Goal: Information Seeking & Learning: Learn about a topic

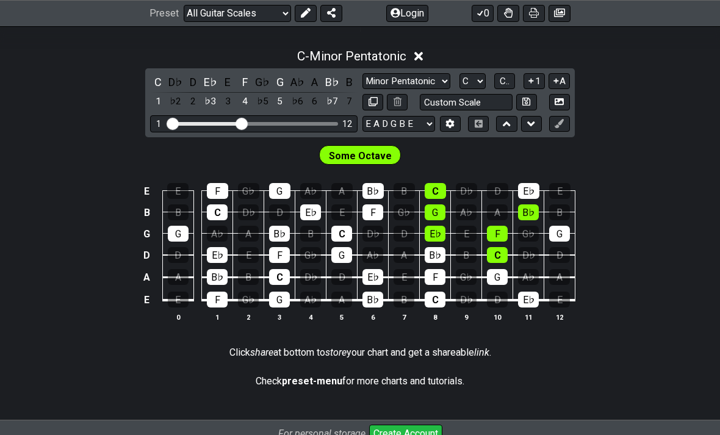
scroll to position [334, 0]
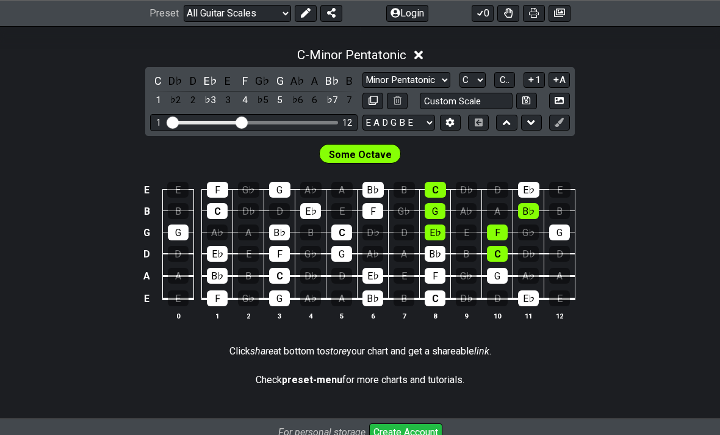
click at [412, 80] on select "Minor Pentatonic Root Minor Pentatonic Major Pentatonic Minor Blues Major Blues…" at bounding box center [407, 81] width 88 height 16
select select "Major Pentatonic"
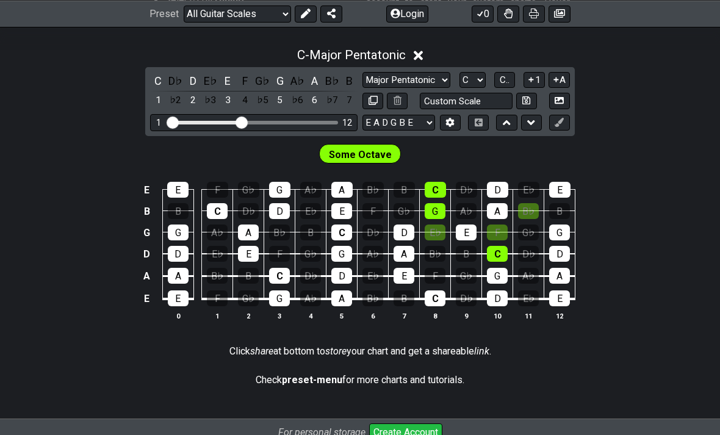
click at [382, 62] on div "C - Major Pentatonic" at bounding box center [360, 51] width 720 height 23
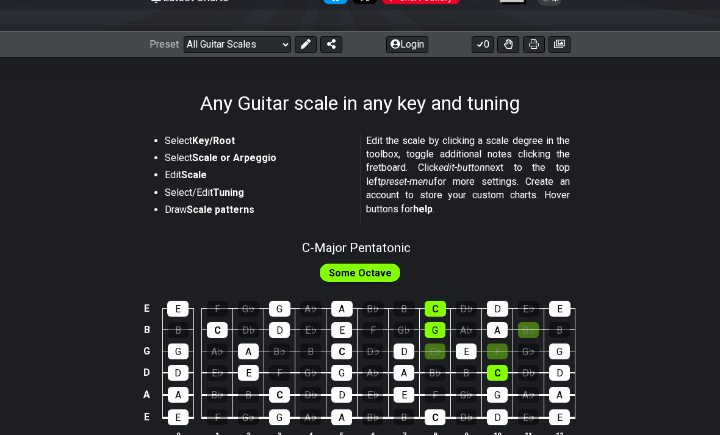
scroll to position [132, 0]
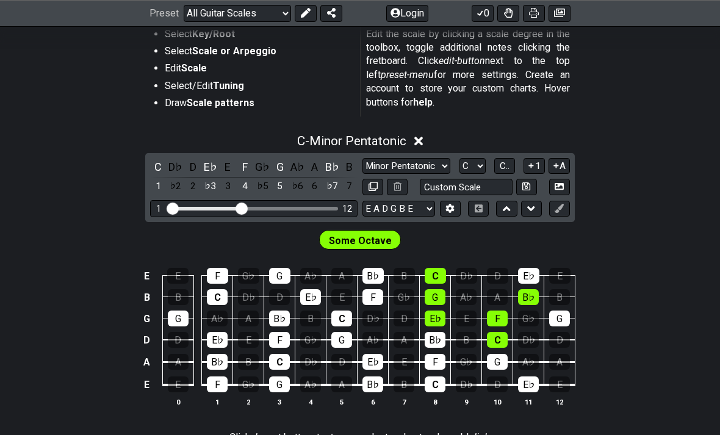
scroll to position [248, 0]
click at [171, 167] on div "D♭" at bounding box center [176, 167] width 16 height 16
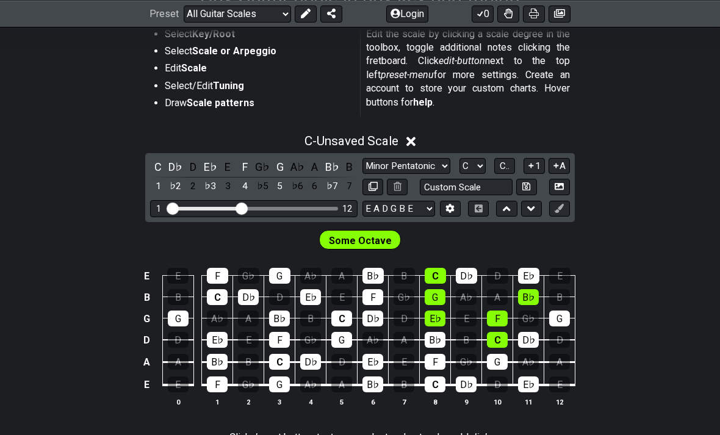
click at [189, 163] on div "D" at bounding box center [193, 167] width 16 height 16
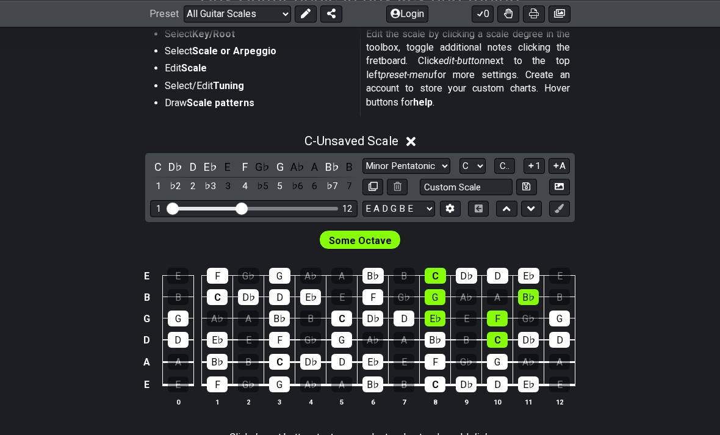
click at [204, 167] on div "E♭" at bounding box center [211, 167] width 16 height 16
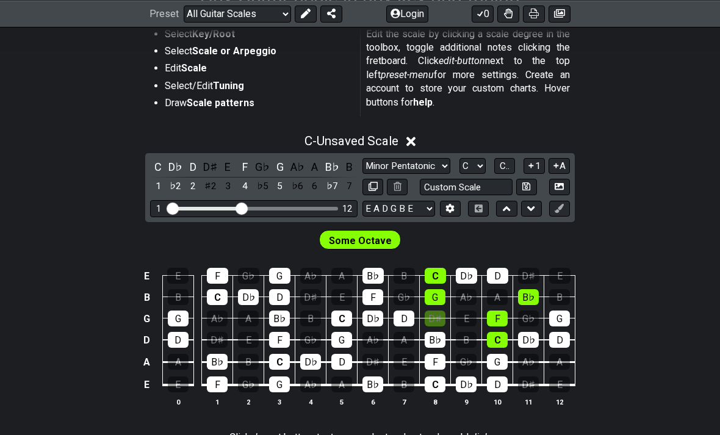
click at [189, 167] on div "D" at bounding box center [193, 167] width 16 height 16
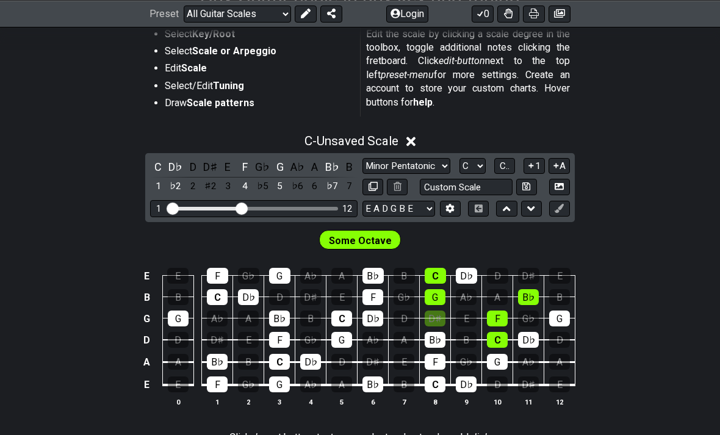
click at [170, 168] on div "D♭" at bounding box center [176, 167] width 16 height 16
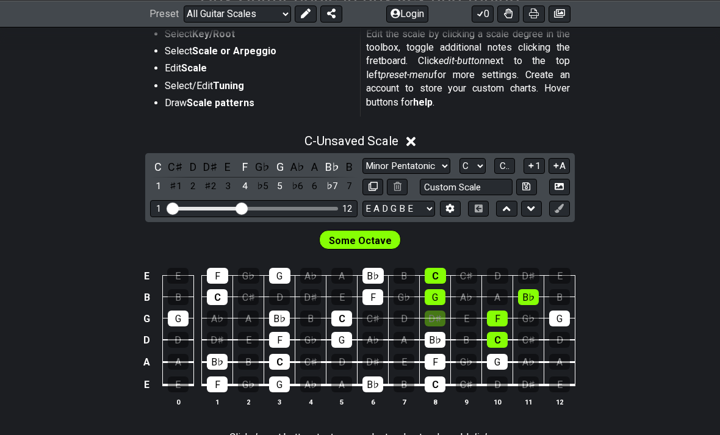
click at [154, 166] on div "C" at bounding box center [158, 167] width 16 height 16
click at [174, 169] on div "C♯" at bounding box center [176, 167] width 16 height 16
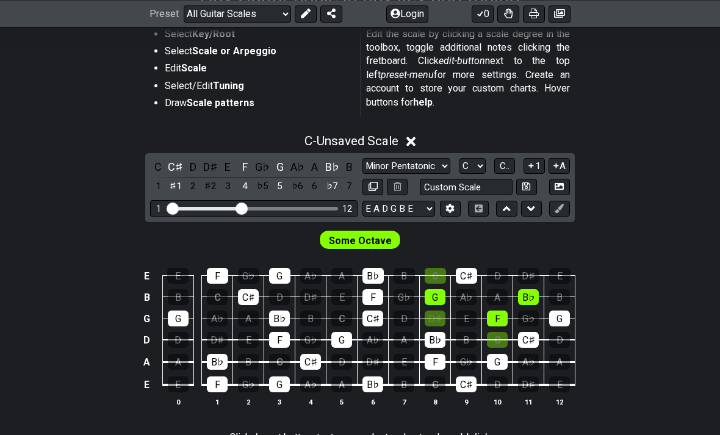
click at [171, 164] on div "C♯" at bounding box center [176, 167] width 16 height 16
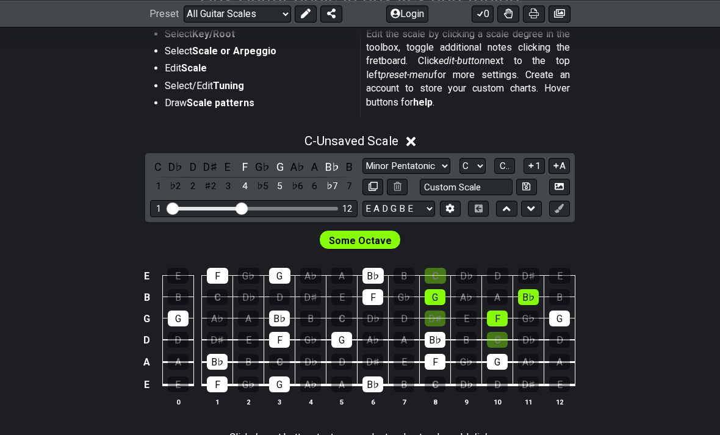
click at [376, 159] on select "Minor Pentatonic Root Minor Pentatonic Major Pentatonic Minor Blues Major Blues…" at bounding box center [407, 166] width 88 height 16
click at [160, 162] on div "C" at bounding box center [158, 167] width 16 height 16
click at [157, 164] on div "C" at bounding box center [158, 167] width 16 height 16
click at [245, 162] on div "F" at bounding box center [245, 167] width 16 height 16
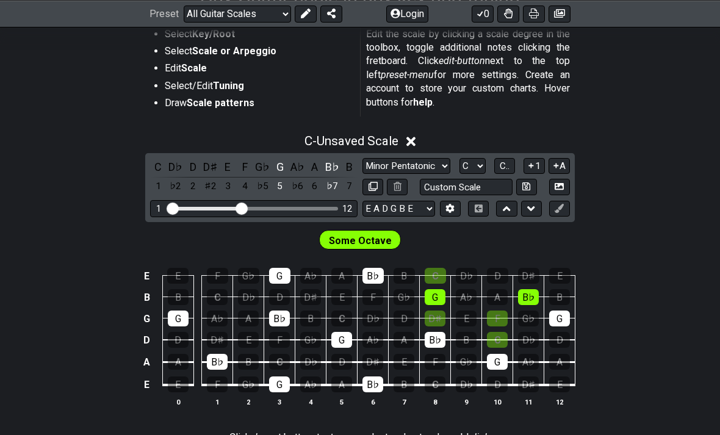
click at [278, 164] on div "G" at bounding box center [280, 167] width 16 height 16
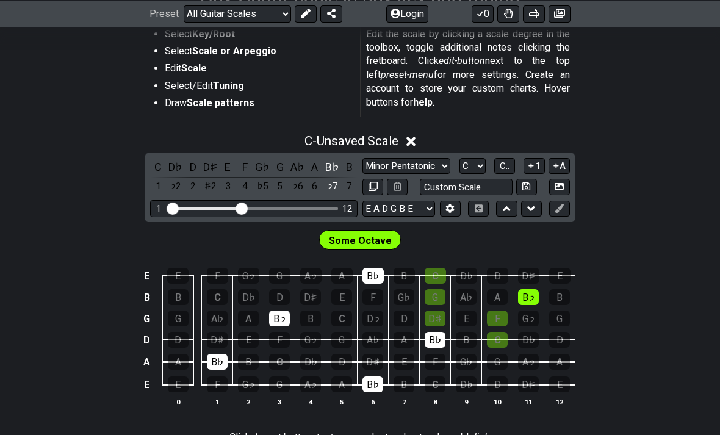
click at [330, 164] on div "B♭" at bounding box center [332, 167] width 16 height 16
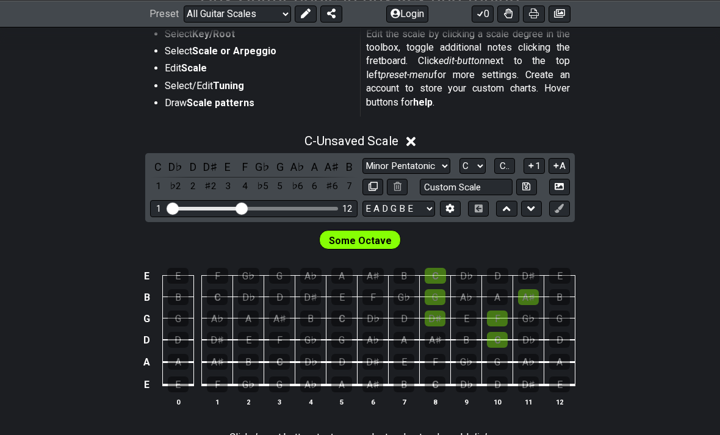
click at [345, 168] on div "B" at bounding box center [350, 167] width 16 height 16
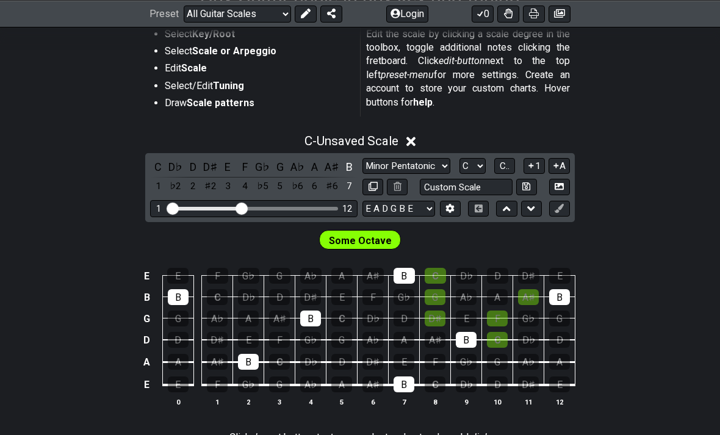
click at [384, 165] on select "Minor Pentatonic Root Minor Pentatonic Major Pentatonic Minor Blues Major Blues…" at bounding box center [407, 166] width 88 height 16
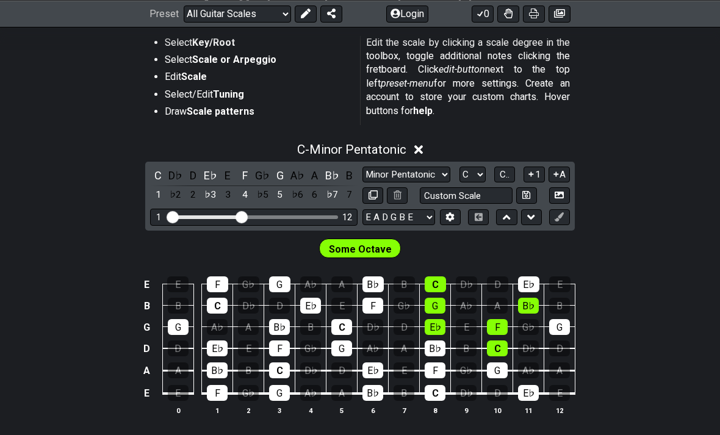
scroll to position [242, 0]
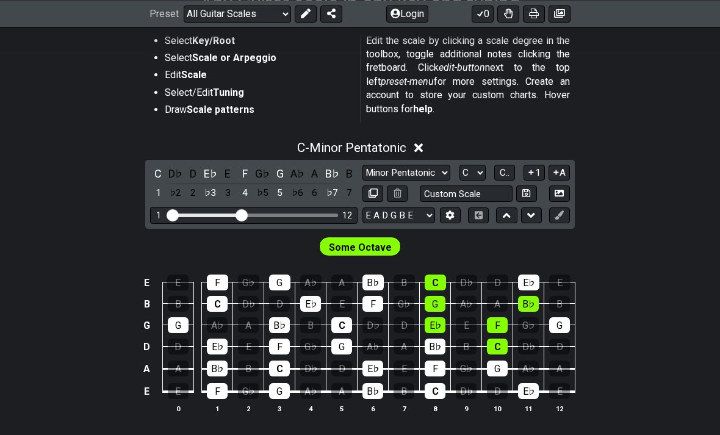
click at [422, 175] on select "Minor Pentatonic Root Minor Pentatonic Major Pentatonic Minor Blues Major Blues…" at bounding box center [407, 173] width 88 height 16
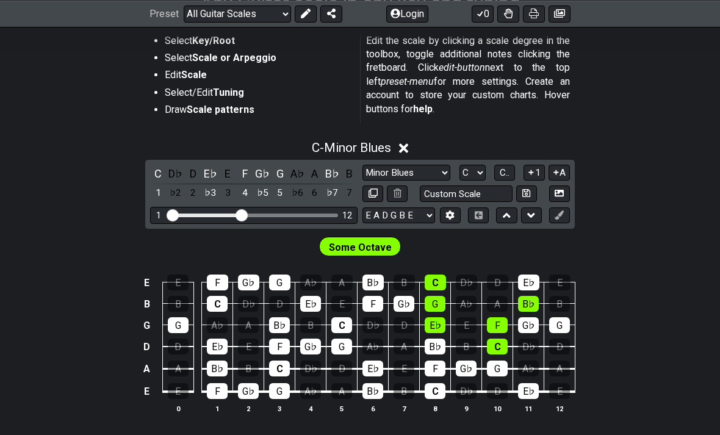
click at [425, 172] on select "Minor Pentatonic Root Minor Pentatonic Major Pentatonic Minor Blues Major Blues…" at bounding box center [407, 173] width 88 height 16
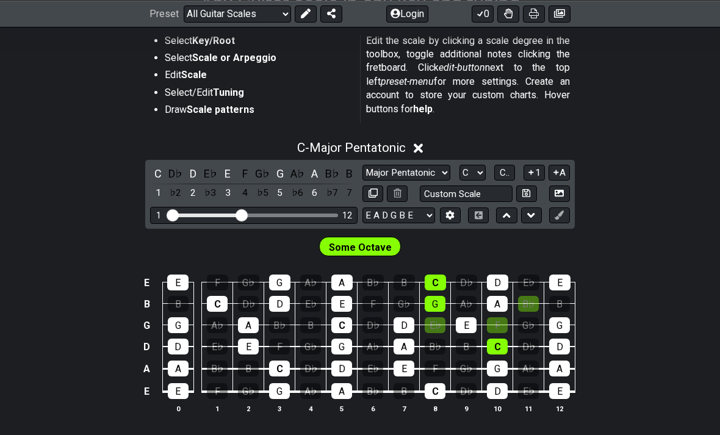
click at [427, 173] on select "Minor Pentatonic Root Minor Pentatonic Major Pentatonic Minor Blues Major Blues…" at bounding box center [407, 173] width 88 height 16
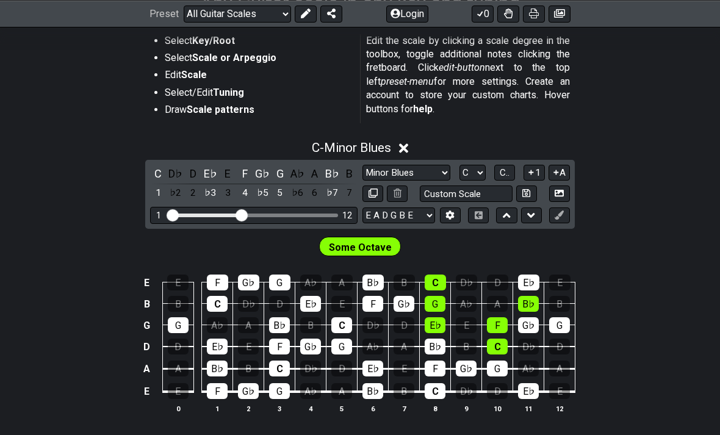
click at [217, 56] on strong "Scale or Arpeggio" at bounding box center [234, 58] width 84 height 12
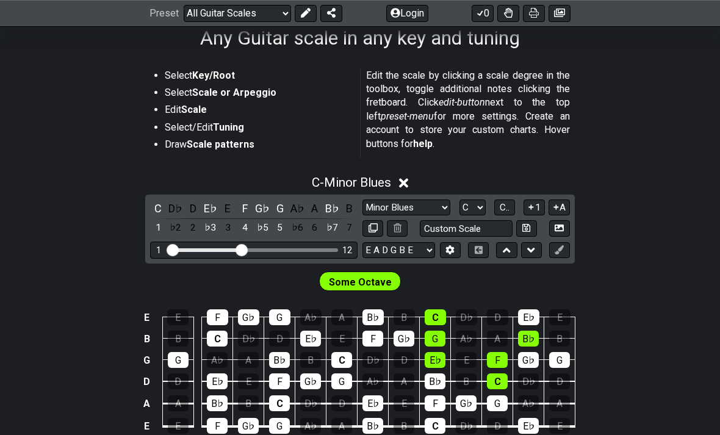
click at [422, 203] on select "Minor Pentatonic Root Minor Pentatonic Major Pentatonic Minor Blues Major Blues…" at bounding box center [407, 208] width 88 height 16
select select "Melodic Minor"
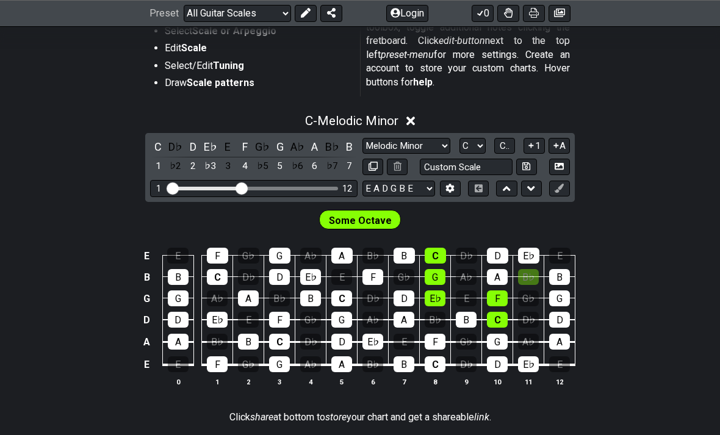
scroll to position [269, 0]
click at [463, 171] on input "Custom Scale" at bounding box center [466, 167] width 93 height 16
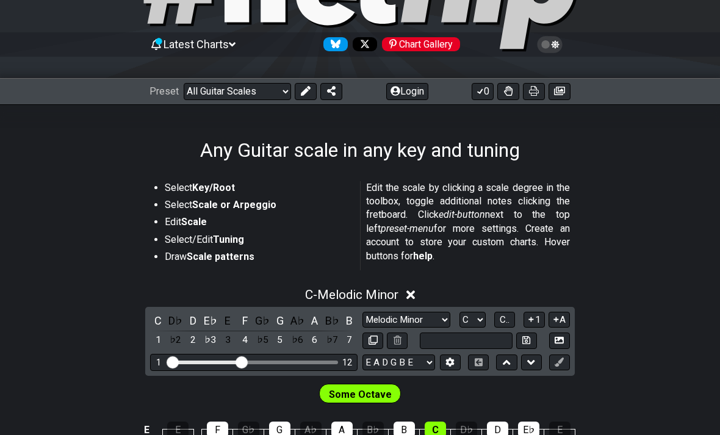
scroll to position [93, 0]
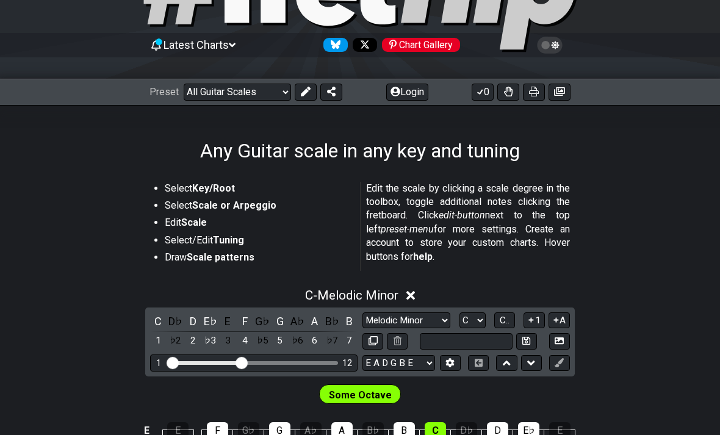
click at [217, 90] on select "Welcome to #fretflip! Initial Preset Custom Preset Minor Pentatonic Major Penta…" at bounding box center [237, 92] width 107 height 17
type input "Custom Scale"
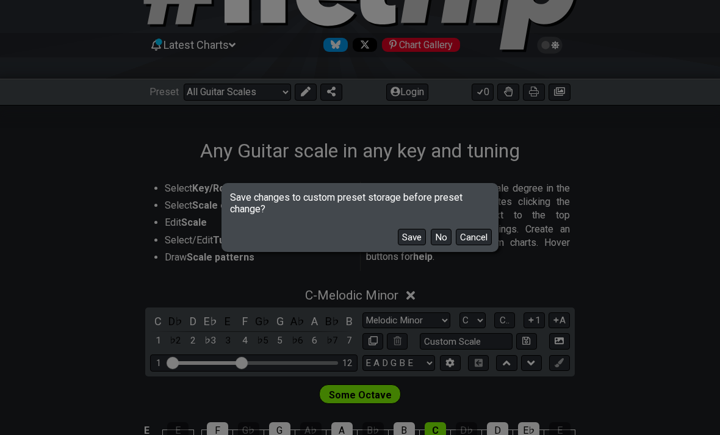
click at [443, 238] on button "No" at bounding box center [441, 237] width 21 height 16
select select "/minor-pentatonic"
select select "C"
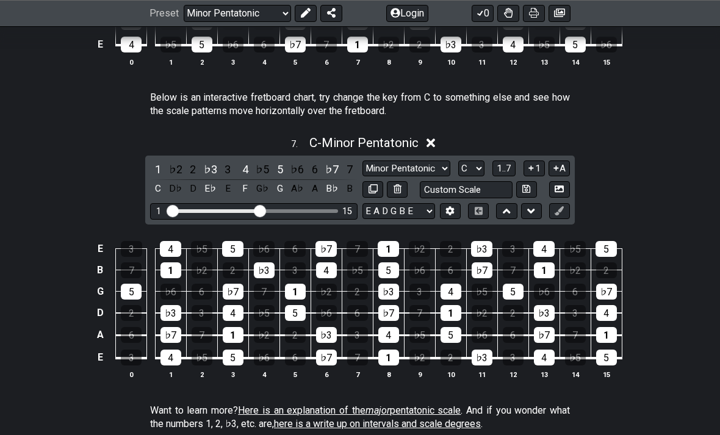
scroll to position [1625, 0]
click at [257, 161] on div "♭5" at bounding box center [262, 169] width 16 height 16
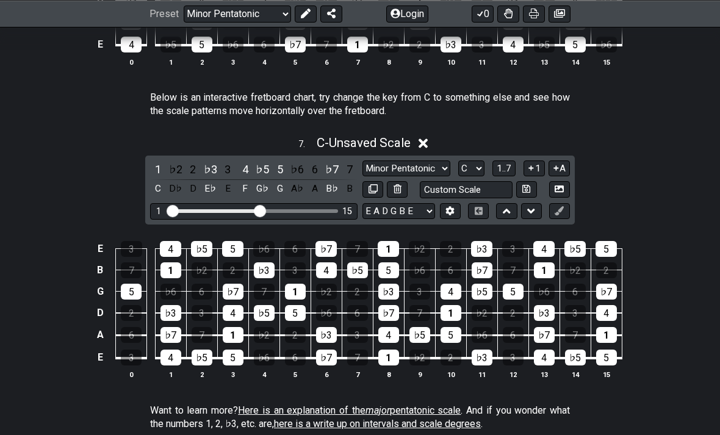
click at [258, 167] on div "♭5" at bounding box center [262, 169] width 16 height 16
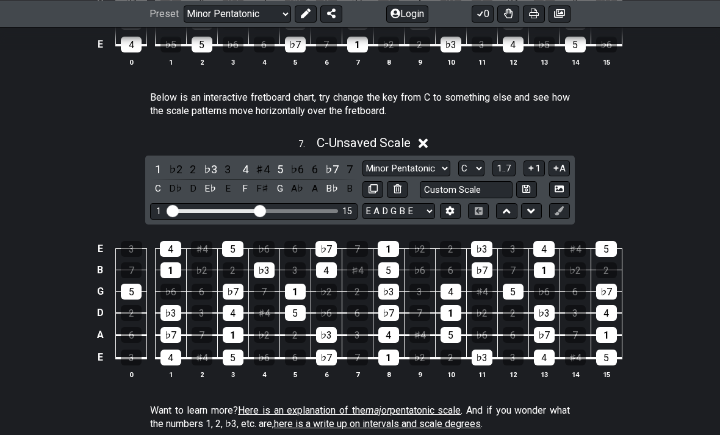
click at [343, 170] on div "7" at bounding box center [350, 169] width 16 height 16
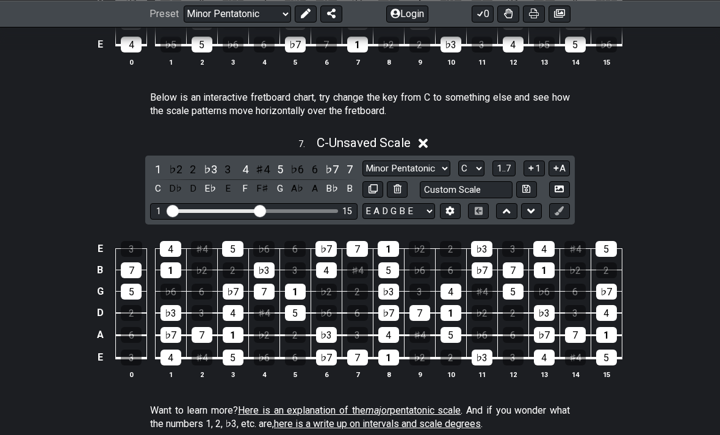
click at [342, 170] on div "7" at bounding box center [350, 169] width 16 height 16
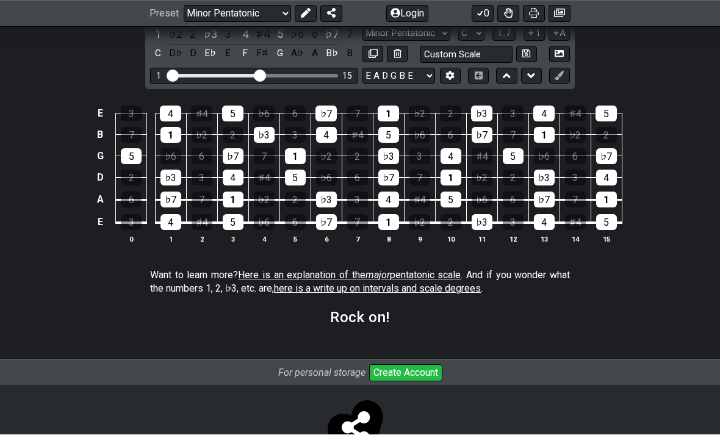
scroll to position [1756, 0]
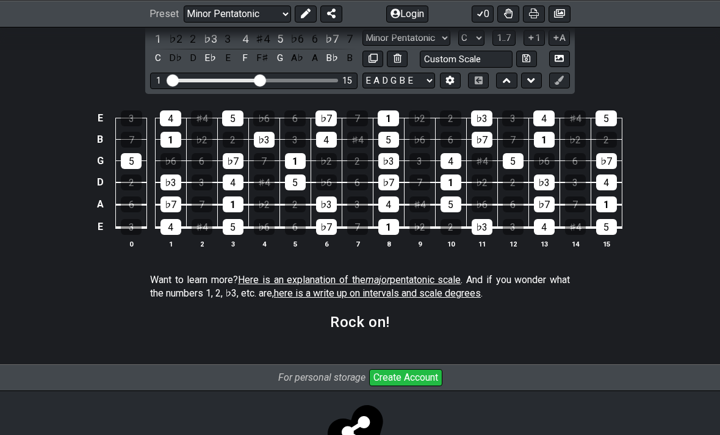
click at [449, 274] on span "Here is an explanation of the major pentatonic scale" at bounding box center [349, 280] width 223 height 12
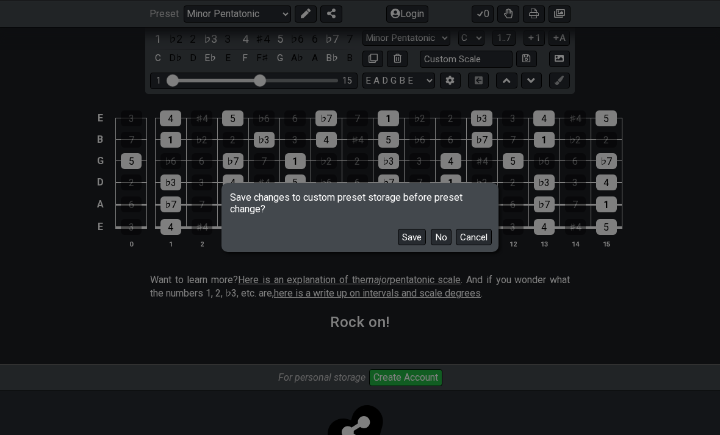
click at [439, 245] on button "No" at bounding box center [441, 237] width 21 height 16
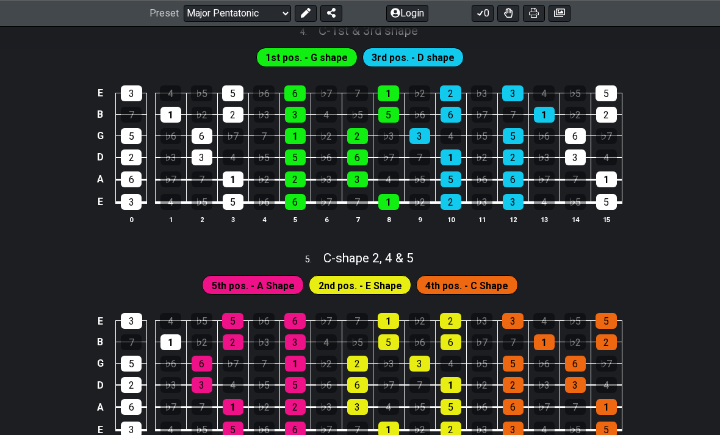
scroll to position [1262, 0]
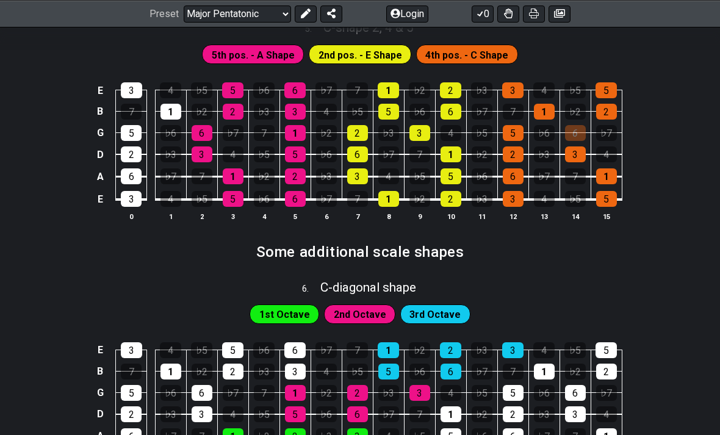
scroll to position [1484, 0]
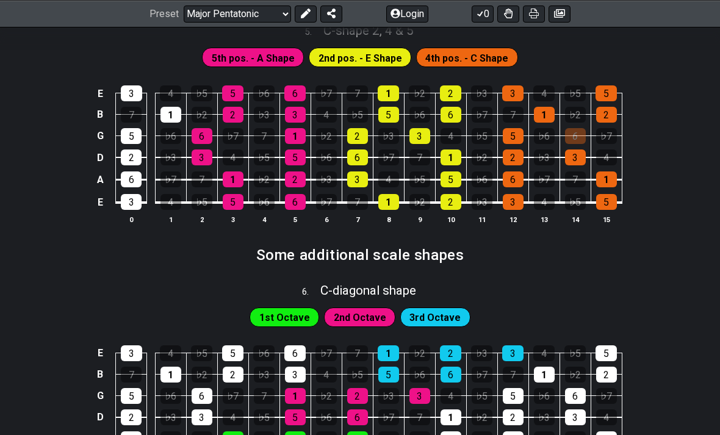
click at [262, 15] on select "Welcome to #fretflip! Initial Preset Custom Preset Minor Pentatonic Major Penta…" at bounding box center [237, 13] width 107 height 17
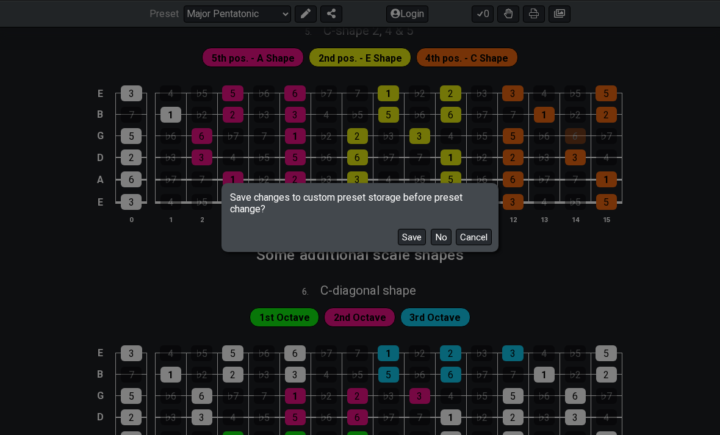
click at [440, 245] on button "No" at bounding box center [441, 237] width 21 height 16
select select "/minor-pentatonic"
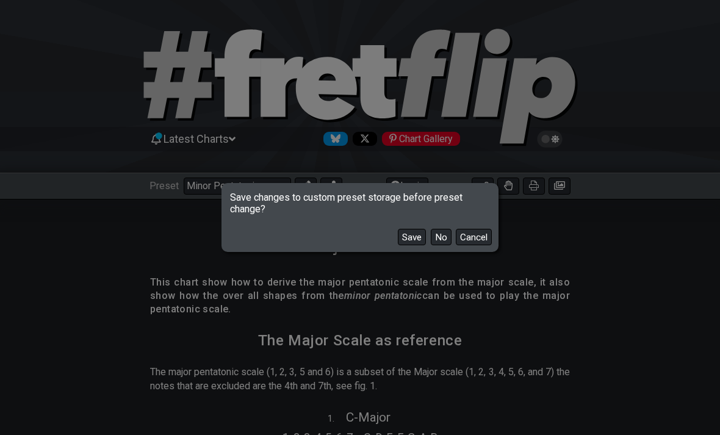
select select "C"
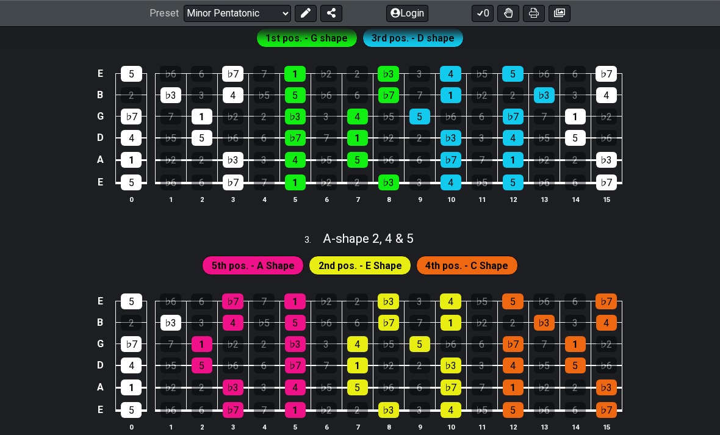
scroll to position [560, 0]
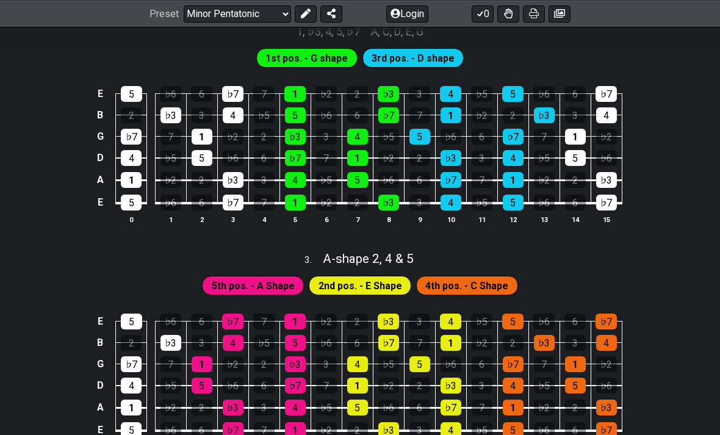
click at [272, 1] on div "Preset Welcome to #fretflip! Initial Preset Custom Preset Minor Pentatonic Majo…" at bounding box center [360, 13] width 720 height 27
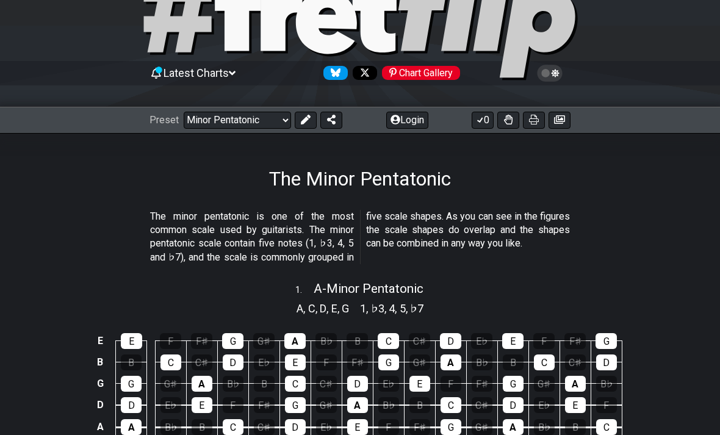
scroll to position [0, 0]
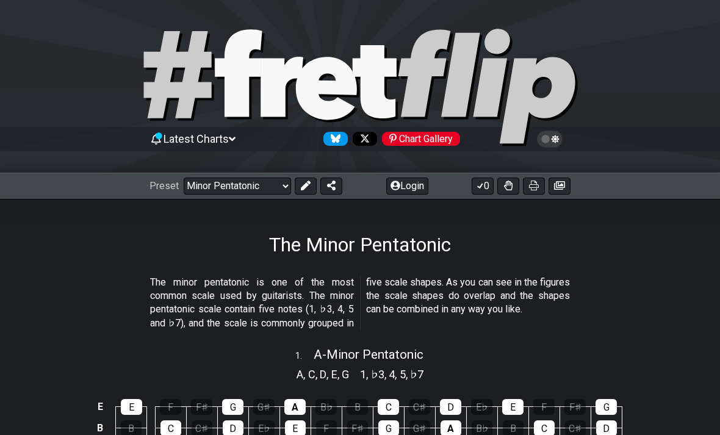
click at [267, 187] on select "Welcome to #fretflip! Initial Preset Custom Preset Minor Pentatonic Major Penta…" at bounding box center [237, 186] width 107 height 17
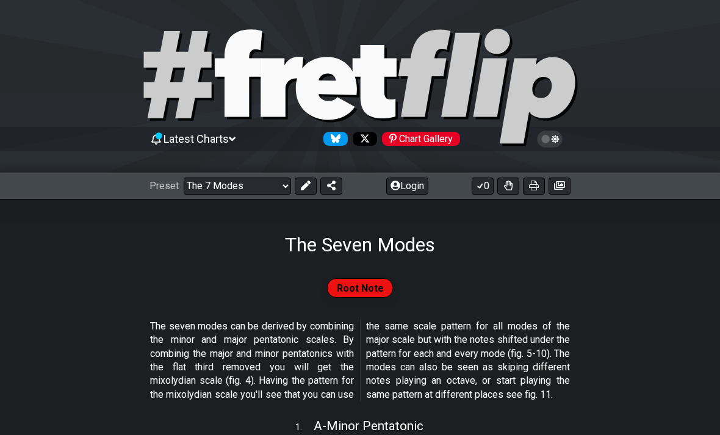
click at [270, 188] on select "Welcome to #fretflip! Initial Preset Custom Preset Minor Pentatonic Major Penta…" at bounding box center [237, 186] width 107 height 17
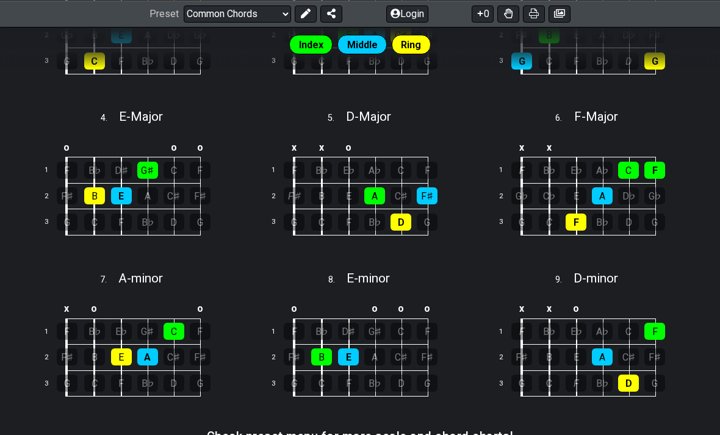
scroll to position [464, 0]
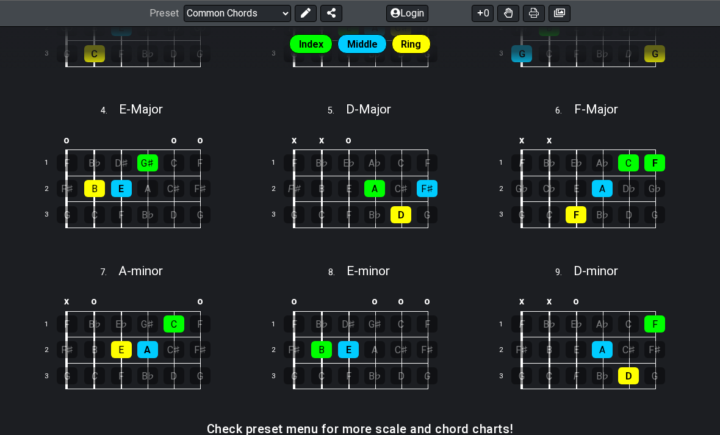
click at [268, 5] on select "Welcome to #fretflip! Initial Preset Custom Preset Minor Pentatonic Major Penta…" at bounding box center [237, 13] width 107 height 17
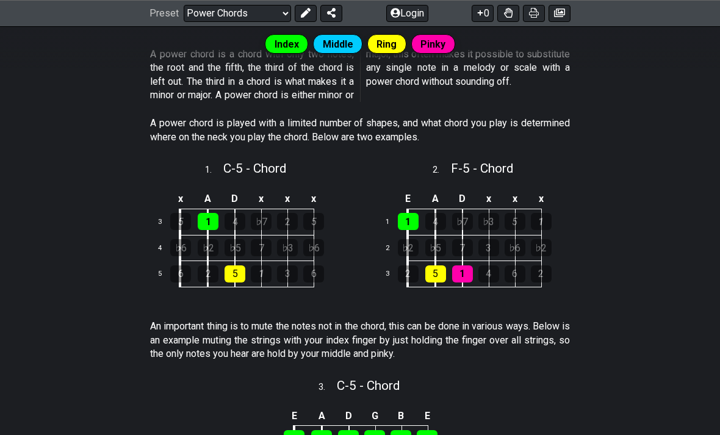
scroll to position [292, 0]
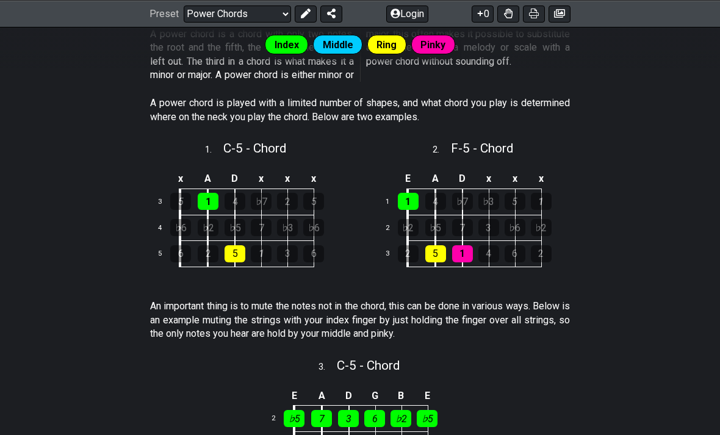
click at [248, 16] on select "Welcome to #fretflip! Initial Preset Custom Preset Minor Pentatonic Major Penta…" at bounding box center [237, 13] width 107 height 17
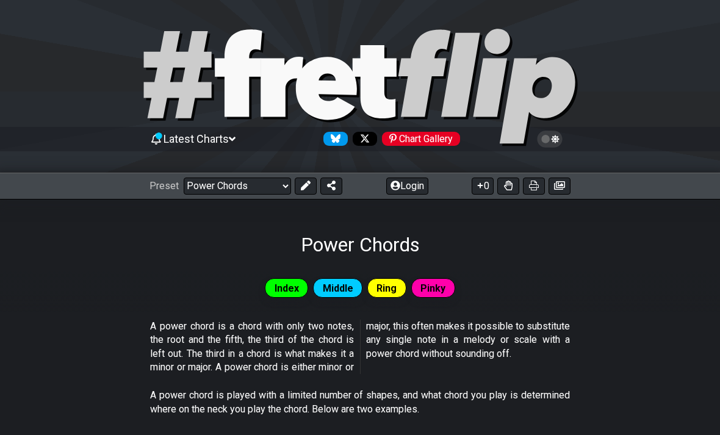
select select "/movable-7th-chords"
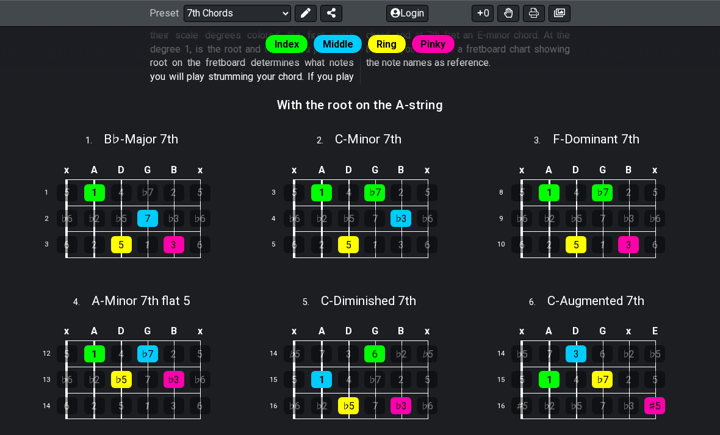
scroll to position [361, 0]
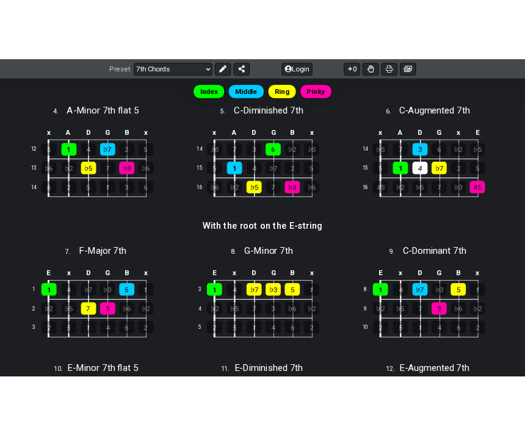
scroll to position [751, 0]
